Goal: Information Seeking & Learning: Learn about a topic

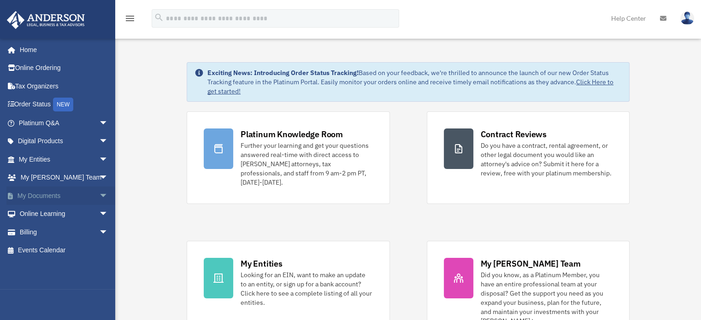
click at [81, 194] on link "My Documents arrow_drop_down" at bounding box center [64, 196] width 116 height 18
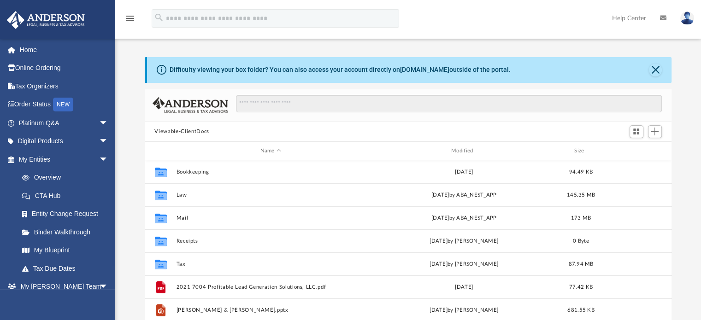
scroll to position [202, 520]
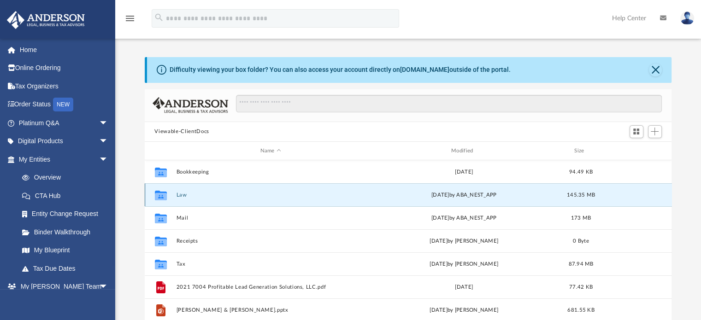
click at [183, 194] on button "Law" at bounding box center [270, 195] width 189 height 6
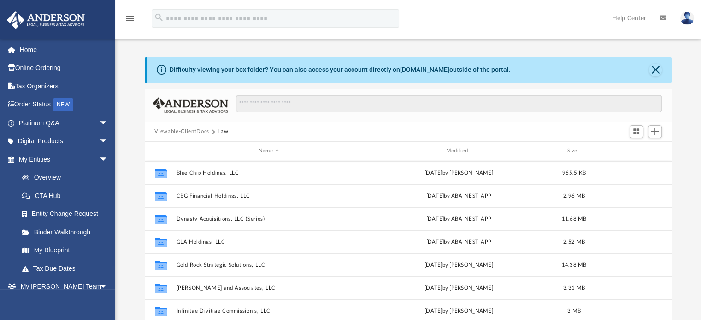
scroll to position [138, 0]
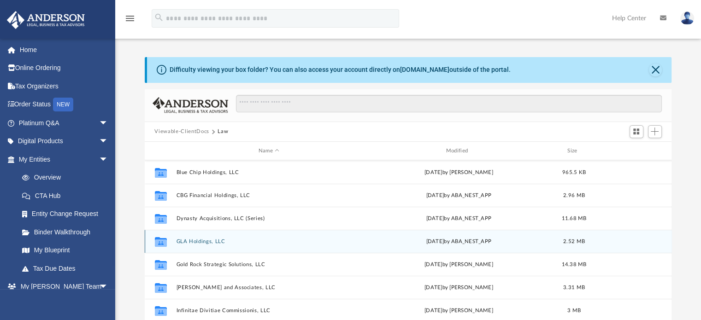
click at [201, 241] on button "GLA Holdings, LLC" at bounding box center [269, 242] width 186 height 6
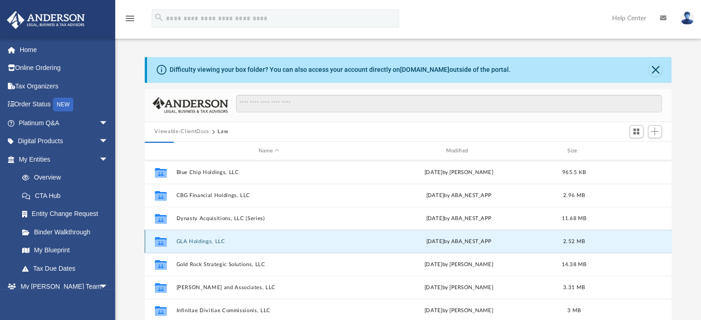
scroll to position [0, 0]
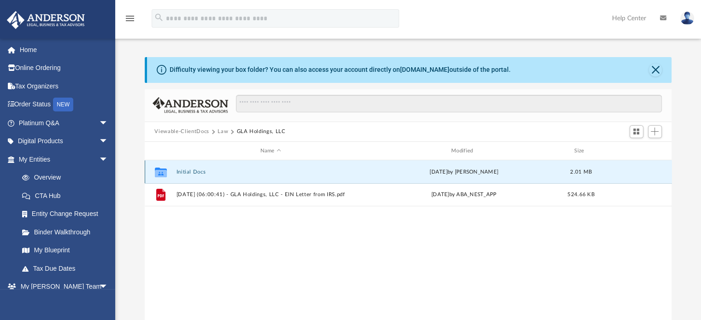
click at [203, 171] on button "Initial Docs" at bounding box center [270, 172] width 189 height 6
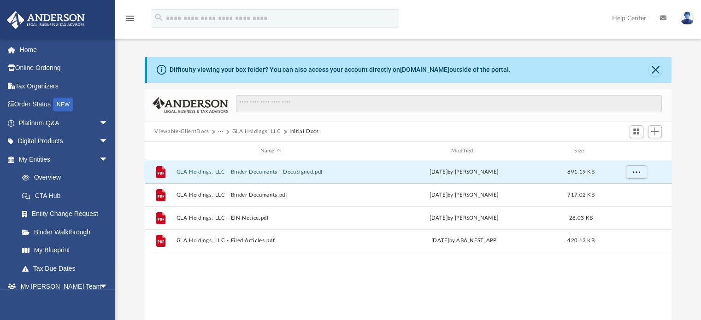
click at [250, 170] on button "GLA Holdings, LLC - Binder Documents - DocuSigned.pdf" at bounding box center [270, 172] width 189 height 6
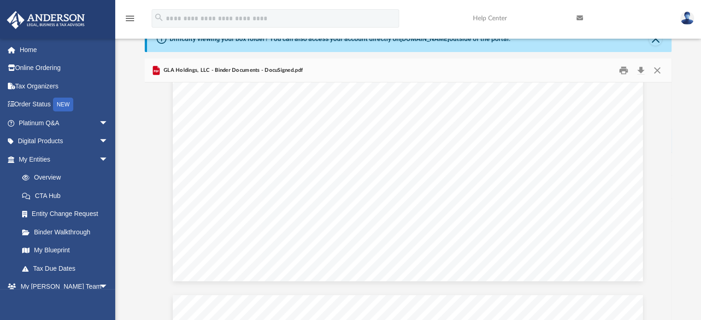
scroll to position [32138, 0]
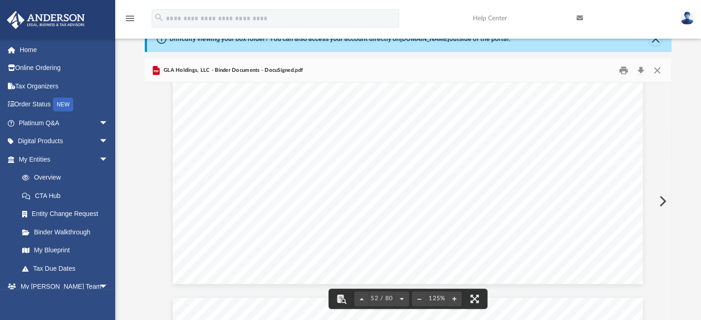
click at [656, 78] on div "GLA Holdings, LLC - Binder Documents - DocuSigned.pdf" at bounding box center [408, 71] width 527 height 24
click at [654, 70] on button "Close" at bounding box center [657, 70] width 17 height 14
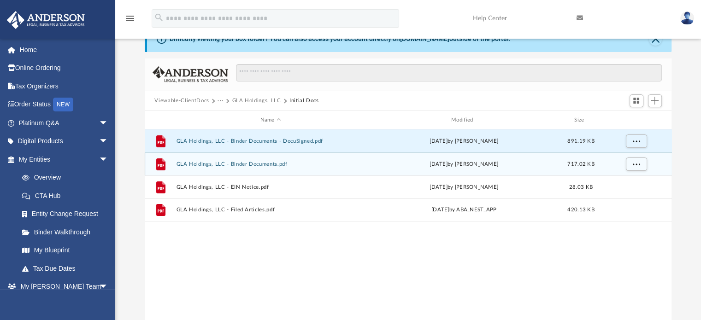
click at [257, 163] on button "GLA Holdings, LLC - Binder Documents.pdf" at bounding box center [270, 164] width 189 height 6
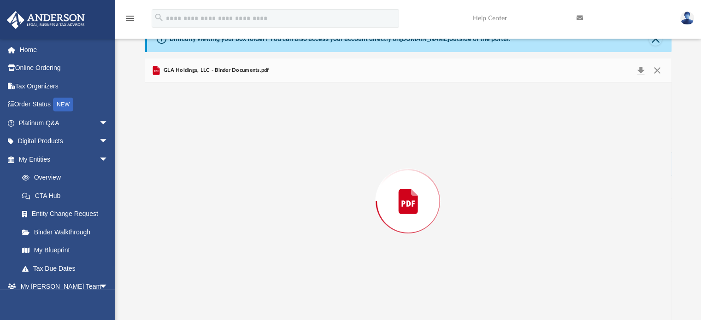
click at [257, 163] on div "Preview" at bounding box center [408, 201] width 527 height 238
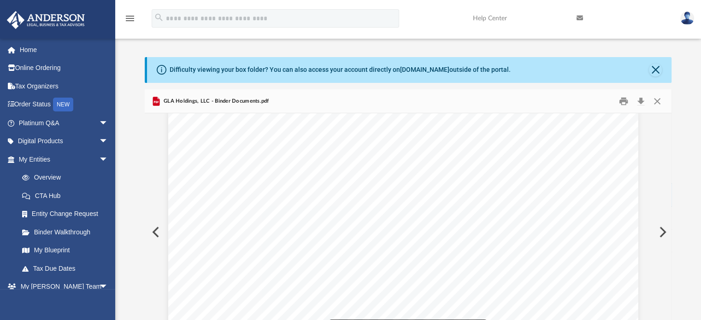
scroll to position [34223, 5]
drag, startPoint x: 667, startPoint y: 269, endPoint x: 664, endPoint y: 114, distance: 155.3
click at [664, 114] on body "X Get a chance to win 6 months of Platinum for free just by filling out this su…" at bounding box center [350, 272] width 701 height 544
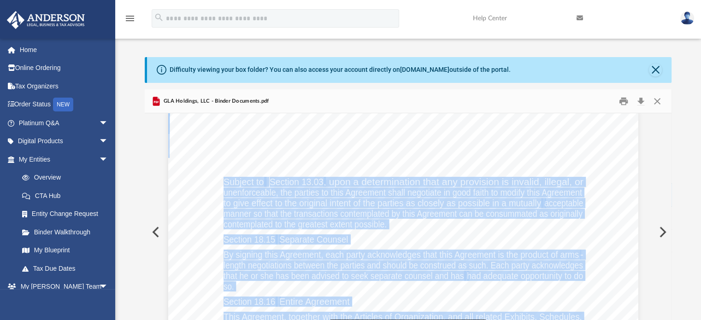
scroll to position [34202, 27]
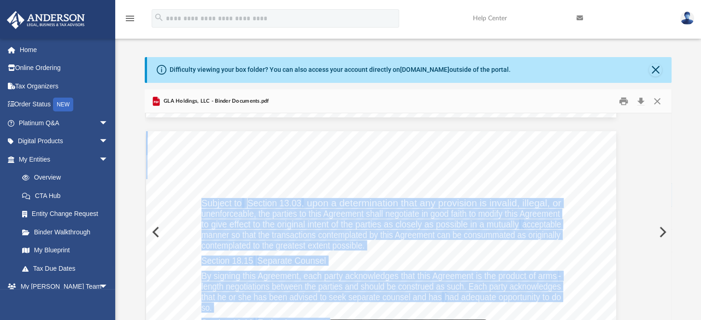
click at [528, 233] on span "manner so that the transactions contemplated by this Agreement can be consummat…" at bounding box center [380, 234] width 359 height 9
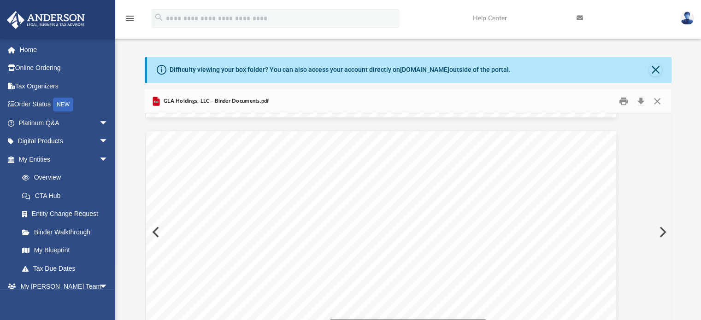
drag, startPoint x: 667, startPoint y: 269, endPoint x: 671, endPoint y: 140, distance: 129.5
click at [671, 140] on body "X Get a chance to win 6 months of Platinum for free just by filling out this su…" at bounding box center [350, 272] width 701 height 544
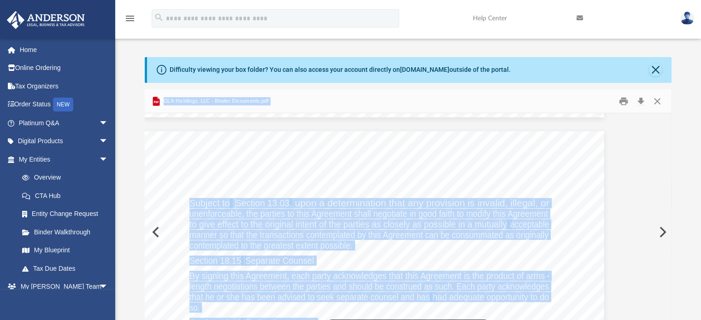
click at [667, 269] on div "Scroll to top vertical_align_top" at bounding box center [674, 271] width 19 height 19
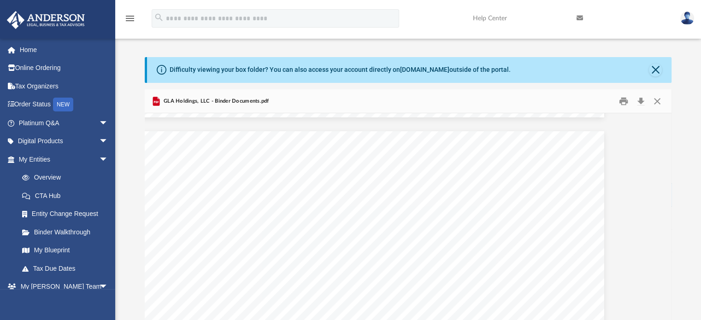
drag, startPoint x: 667, startPoint y: 269, endPoint x: 663, endPoint y: 183, distance: 86.3
click at [663, 183] on body "X Get a chance to win 6 months of Platinum for free just by filling out this su…" at bounding box center [350, 272] width 701 height 544
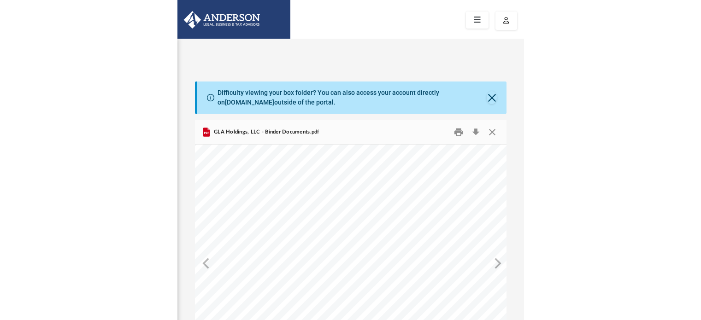
scroll to position [202, 520]
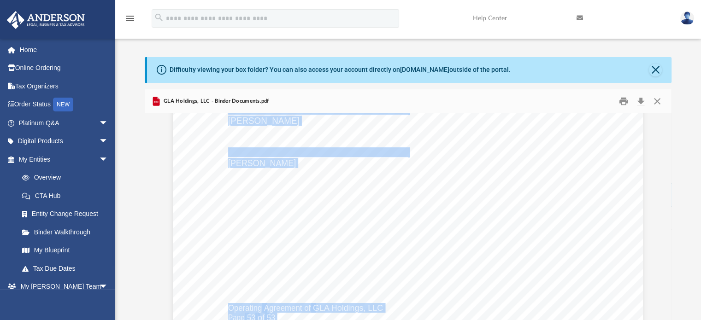
scroll to position [40750, 0]
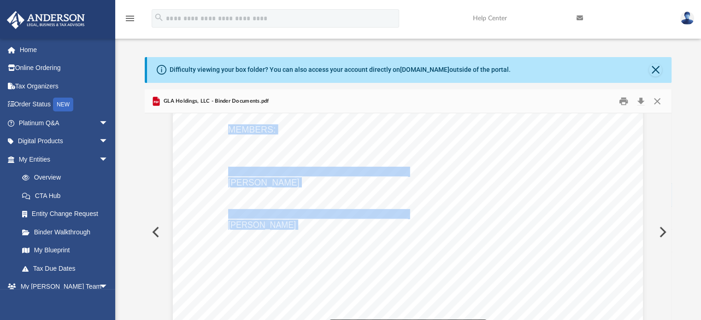
click at [432, 195] on div "Operating Agreement of GLA Holdings, LLC Page 53 of 53 reference to an agreemen…" at bounding box center [408, 108] width 470 height 608
click at [353, 199] on div "Operating Agreement of GLA Holdings, LLC Page 53 of 53 reference to an agreemen…" at bounding box center [408, 108] width 470 height 608
click at [308, 216] on span "_______________________________________" at bounding box center [318, 214] width 180 height 9
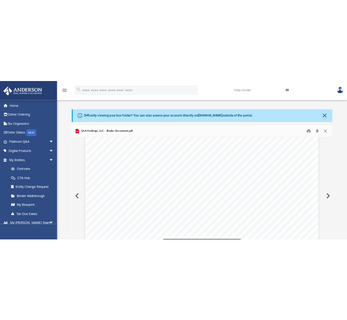
scroll to position [40635, 0]
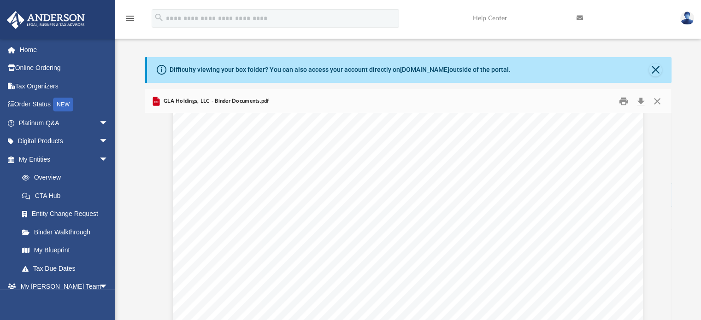
click at [312, 35] on div "menu search Site Menu add [PERSON_NAME][EMAIL_ADDRESS][PERSON_NAME][DOMAIN_NAME…" at bounding box center [350, 22] width 687 height 31
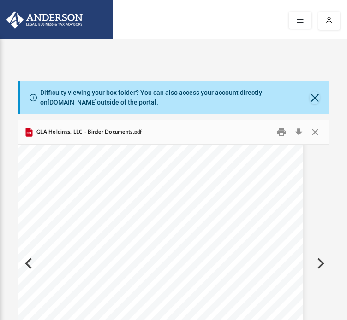
scroll to position [387, 14]
